Goal: Transaction & Acquisition: Purchase product/service

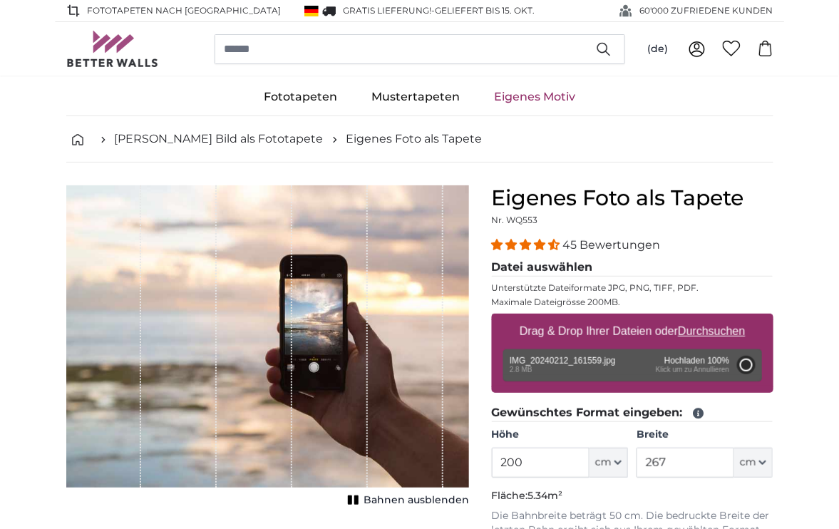
type input "150"
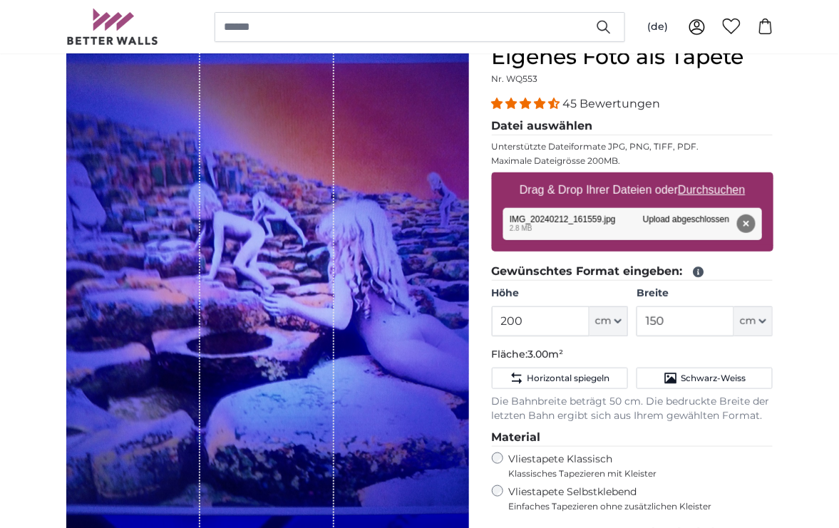
scroll to position [149, 0]
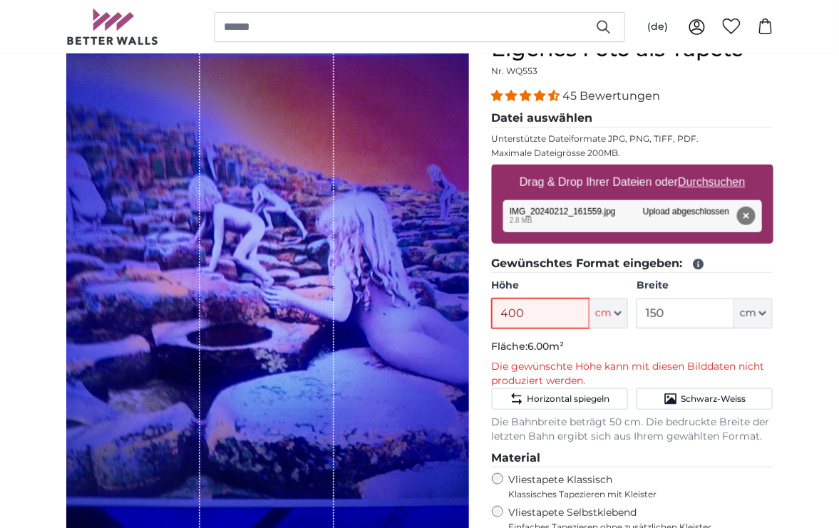
drag, startPoint x: 504, startPoint y: 315, endPoint x: 654, endPoint y: 315, distance: 149.7
click at [654, 315] on div "Höhe 400 ft cm Centimeter (cm) Inches (inch) Feet (ft. in.) Breite 150 ft cm Ce…" at bounding box center [633, 304] width 282 height 50
type input "400"
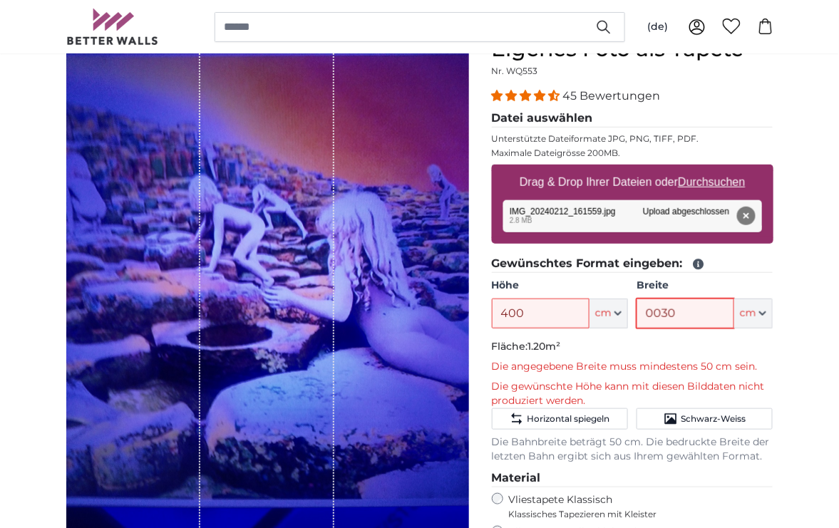
drag, startPoint x: 654, startPoint y: 315, endPoint x: 677, endPoint y: 312, distance: 22.4
click at [677, 312] on input "0030" at bounding box center [686, 314] width 98 height 30
click at [682, 312] on input "0030" at bounding box center [686, 314] width 98 height 30
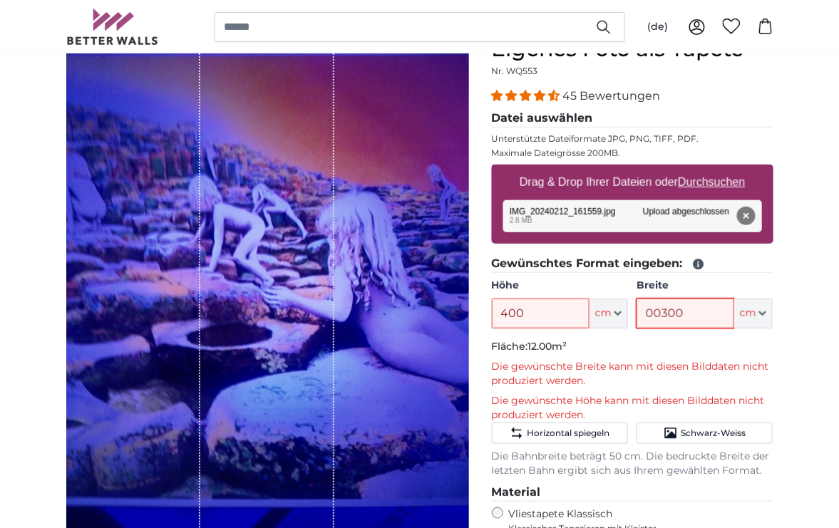
click at [661, 319] on input "00300" at bounding box center [686, 314] width 98 height 30
click at [659, 317] on input "300" at bounding box center [686, 314] width 98 height 30
type input "250"
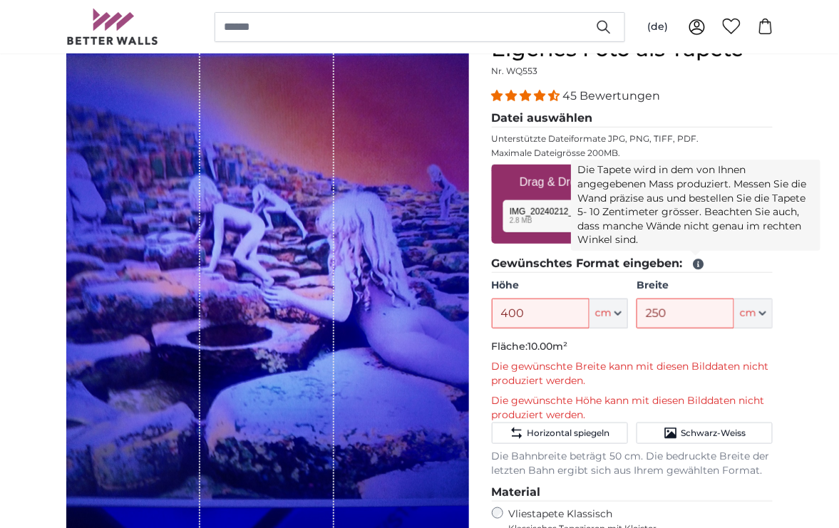
click at [697, 267] on icon at bounding box center [698, 265] width 11 height 11
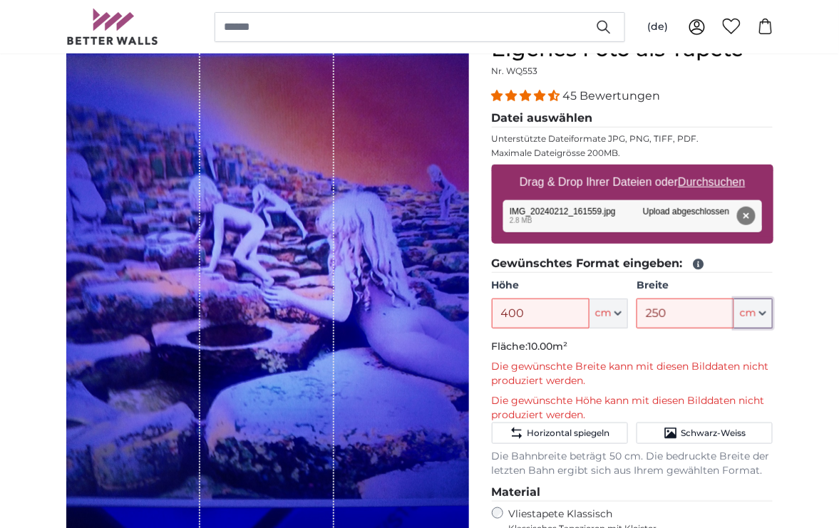
click at [761, 317] on icon "button" at bounding box center [762, 313] width 7 height 7
click at [515, 315] on input "400" at bounding box center [541, 314] width 98 height 30
drag, startPoint x: 515, startPoint y: 315, endPoint x: 500, endPoint y: 316, distance: 14.3
click at [500, 316] on input "400" at bounding box center [541, 314] width 98 height 30
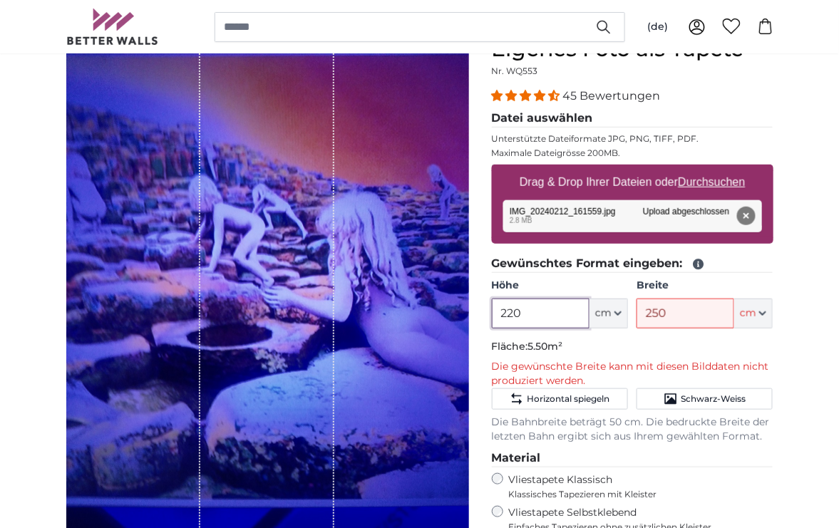
type input "220"
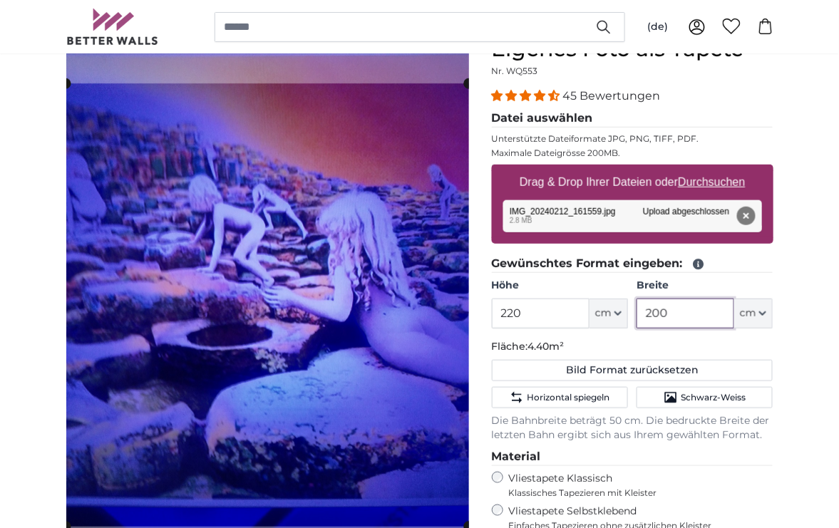
drag, startPoint x: 652, startPoint y: 313, endPoint x: 808, endPoint y: 477, distance: 226.9
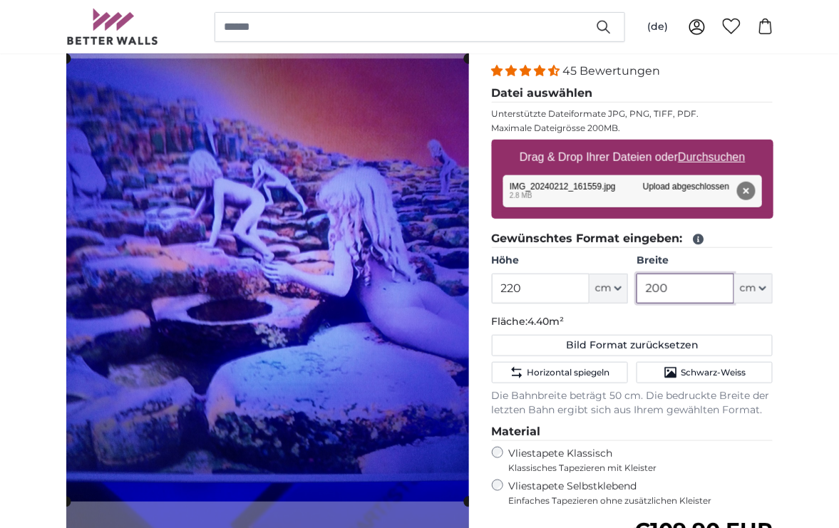
scroll to position [287, 0]
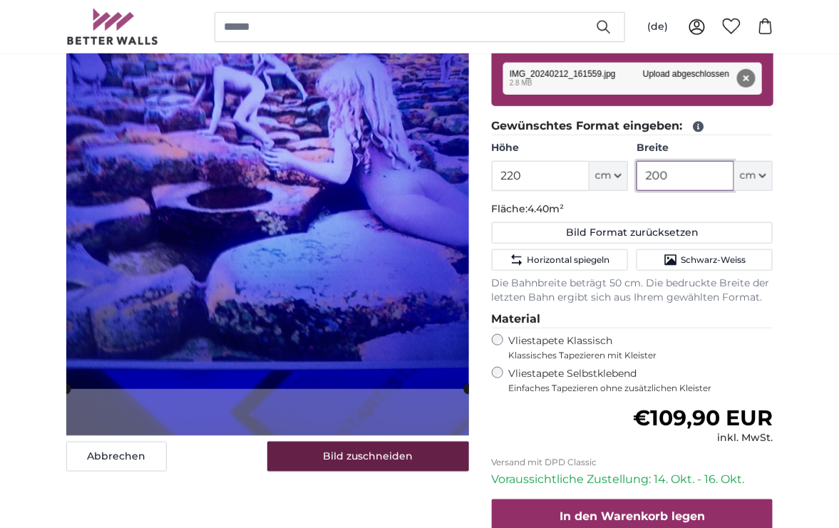
type input "200"
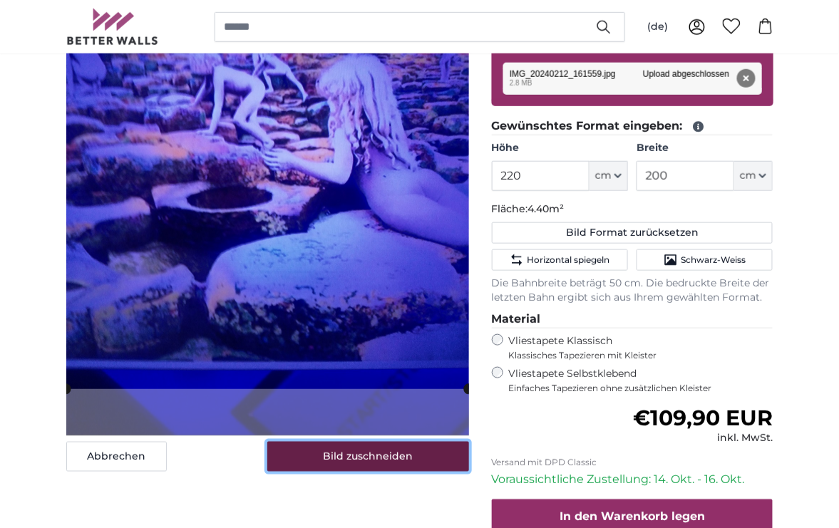
click at [344, 462] on button "Bild zuschneiden" at bounding box center [368, 457] width 202 height 30
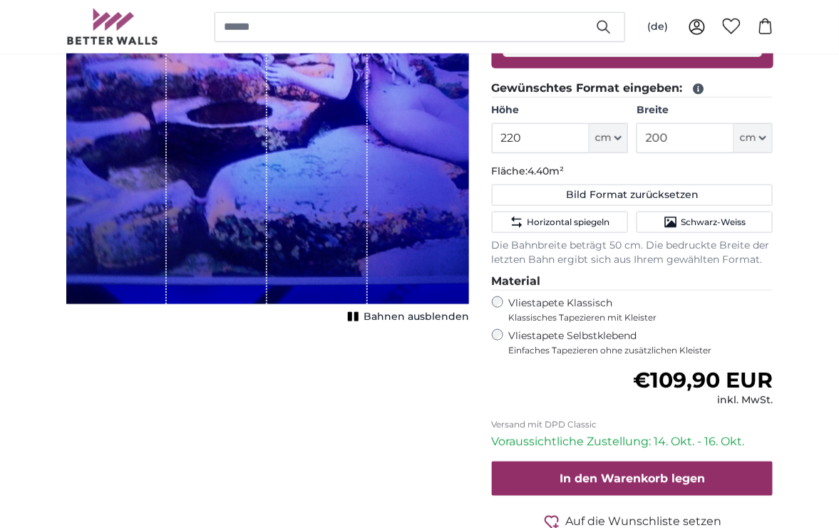
scroll to position [332, 0]
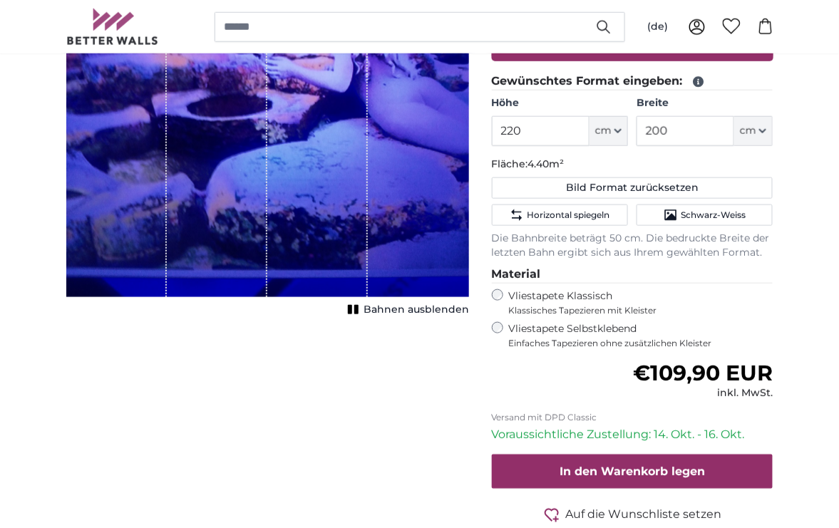
click at [505, 330] on div "Vliestapete Selbstklebend Einfaches Tapezieren ohne zusätzlichen Kleister" at bounding box center [633, 335] width 282 height 27
